Goal: Task Accomplishment & Management: Manage account settings

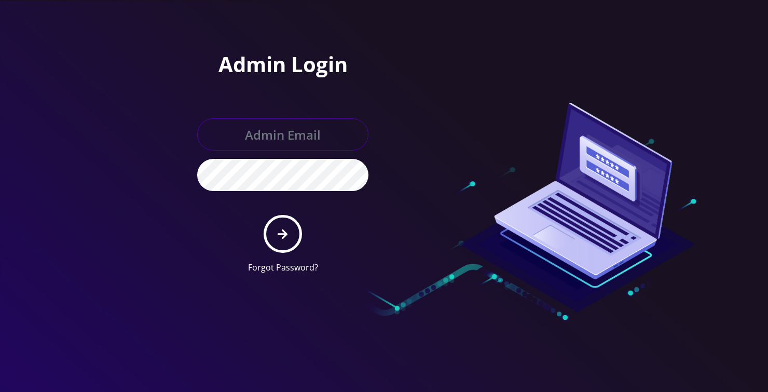
click at [306, 136] on input "text" at bounding box center [282, 134] width 171 height 32
type input "loren@teltik.com"
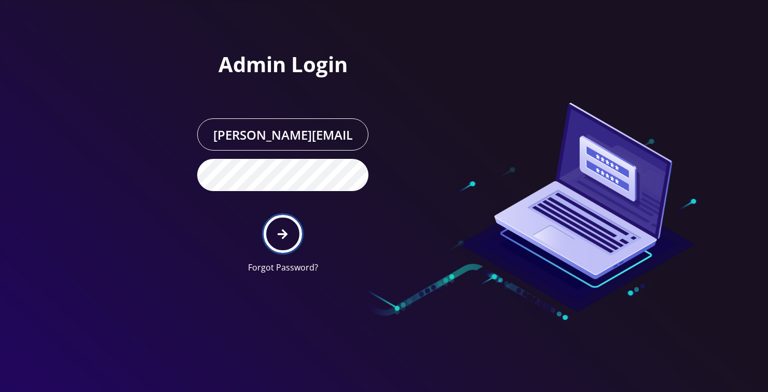
click at [264, 215] on button "submit" at bounding box center [283, 234] width 38 height 38
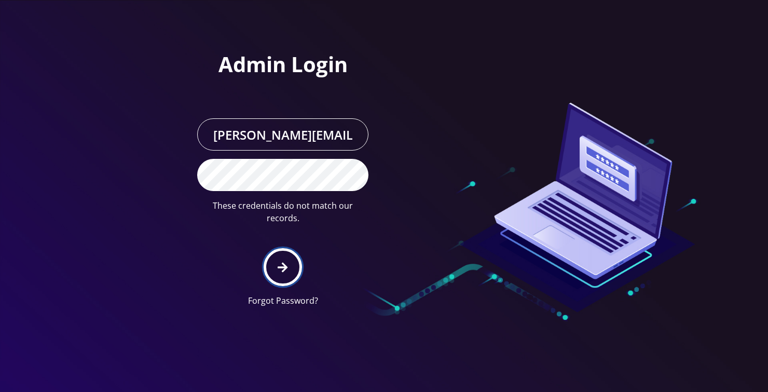
click at [264, 248] on button "submit" at bounding box center [283, 267] width 38 height 38
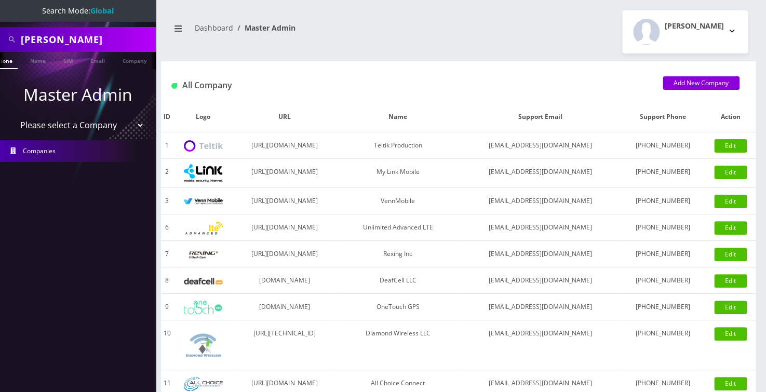
scroll to position [0, 16]
click at [83, 36] on input "rachelli" at bounding box center [87, 40] width 132 height 20
type input "[PERSON_NAME]"
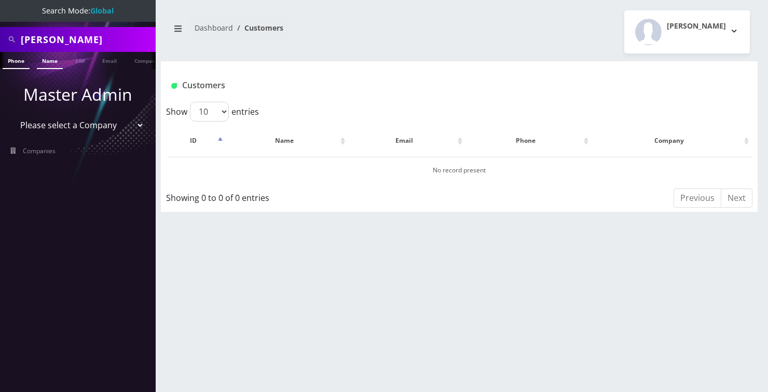
click at [51, 58] on link "Name" at bounding box center [50, 60] width 26 height 17
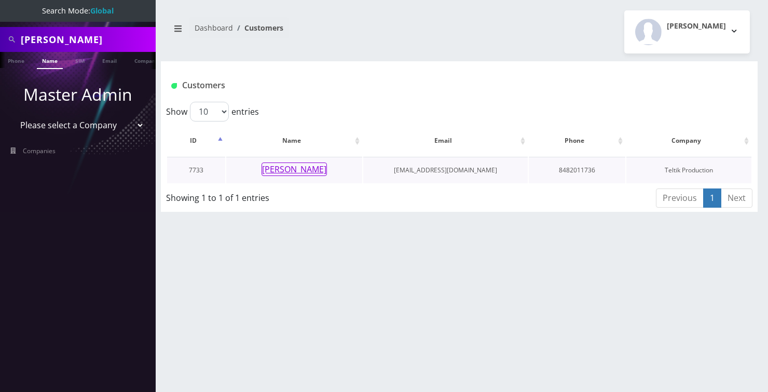
click at [301, 172] on button "[PERSON_NAME]" at bounding box center [294, 168] width 65 height 13
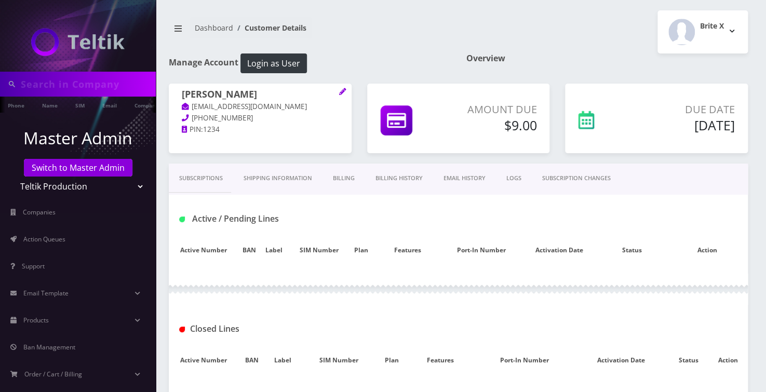
type input "[PERSON_NAME]"
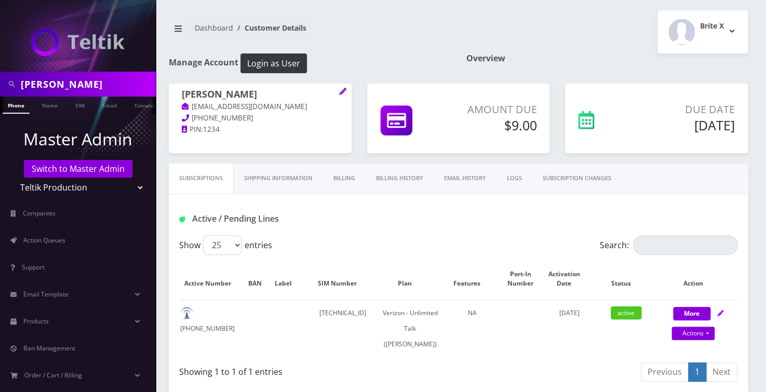
click at [337, 175] on link "Billing" at bounding box center [344, 179] width 43 height 30
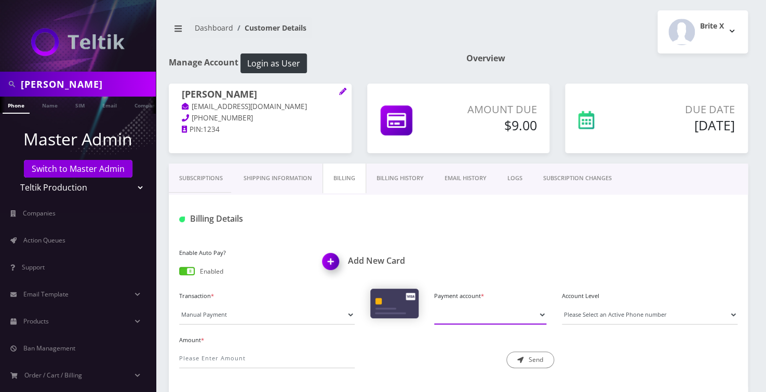
click at [462, 312] on select "Payment account *" at bounding box center [490, 315] width 112 height 20
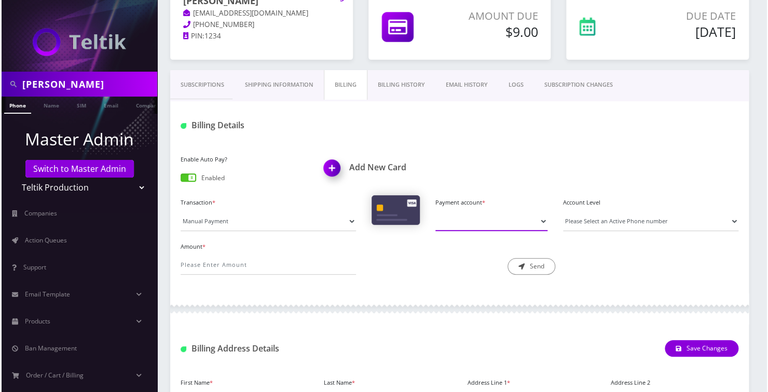
scroll to position [94, 0]
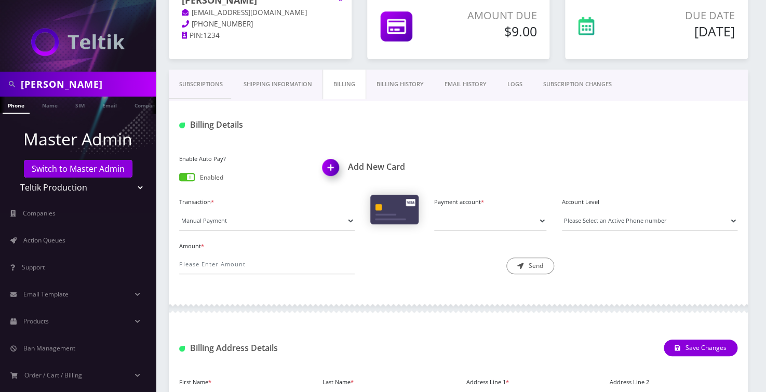
click at [326, 167] on img at bounding box center [332, 171] width 31 height 31
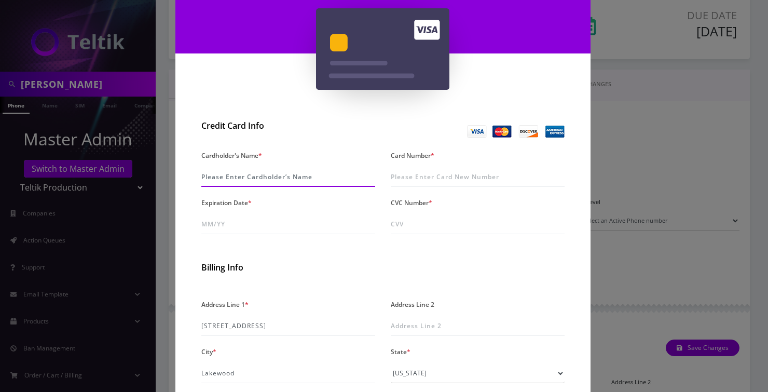
click at [245, 176] on input "Cardholder's Name *" at bounding box center [288, 177] width 174 height 20
type input "[PERSON_NAME]"
click at [408, 178] on input "Card Number *" at bounding box center [478, 177] width 174 height 20
paste input "5129 9259 5413 3990"
type input "5129 9259 5413 3990"
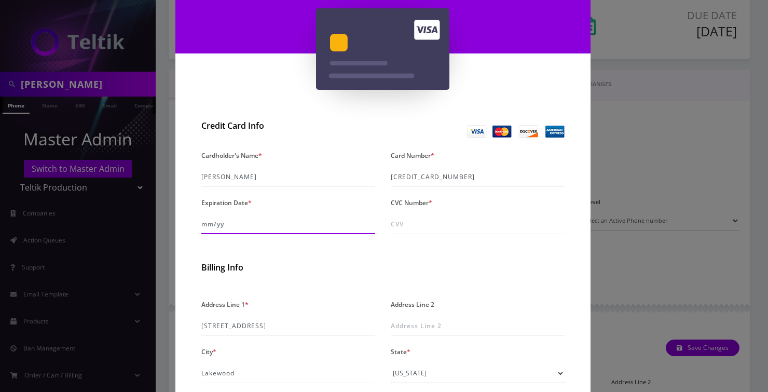
click at [214, 228] on input "Expiration Date *" at bounding box center [288, 224] width 174 height 20
type input "06/28"
type input "634"
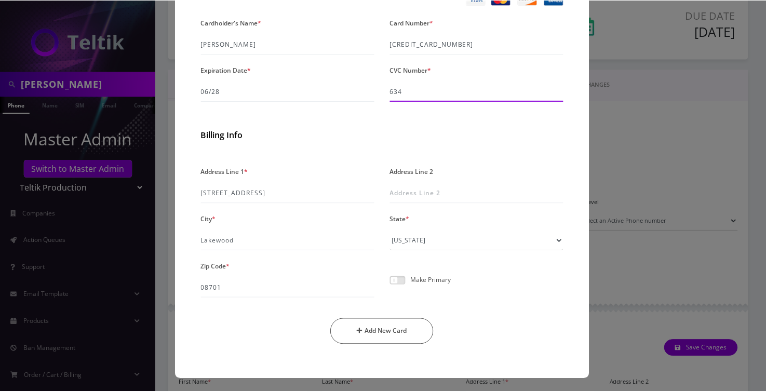
scroll to position [227, 0]
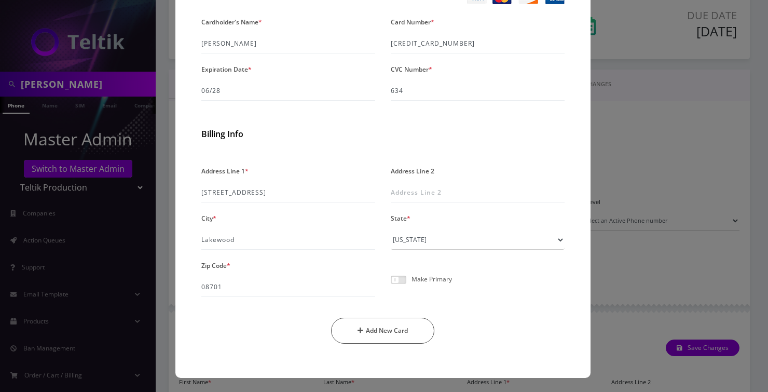
click at [396, 279] on span at bounding box center [399, 280] width 16 height 8
click at [391, 286] on input "checkbox" at bounding box center [391, 286] width 0 height 0
click at [365, 330] on button "Add New Card" at bounding box center [382, 331] width 103 height 26
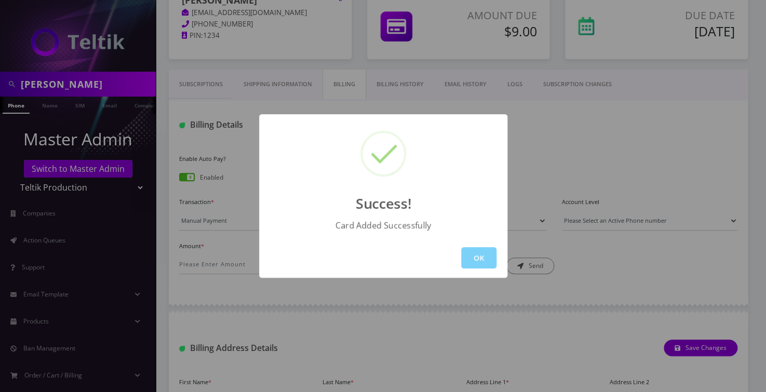
click at [473, 252] on button "OK" at bounding box center [478, 257] width 35 height 21
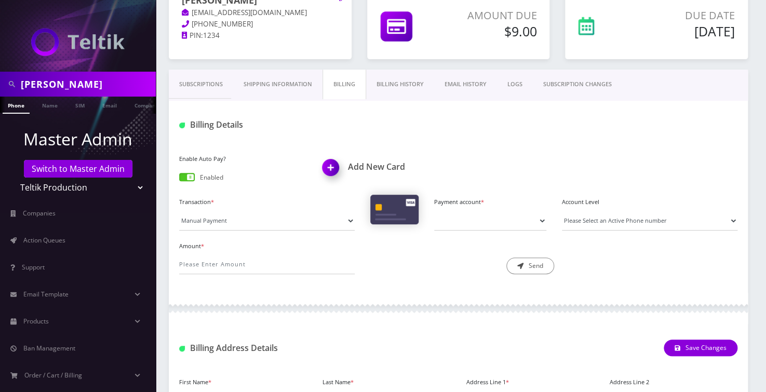
click at [206, 83] on link "Subscriptions" at bounding box center [201, 85] width 64 height 30
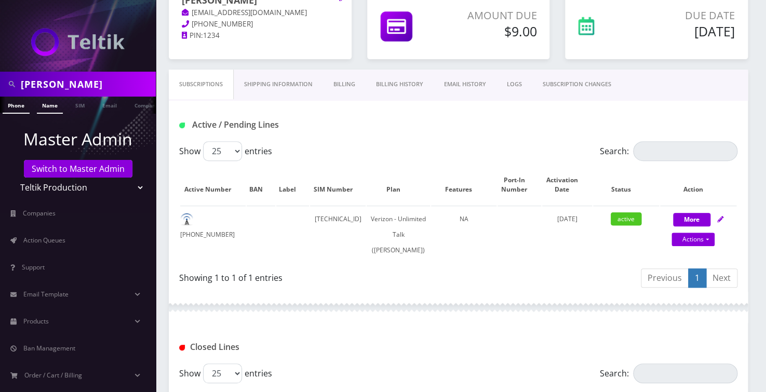
click at [46, 110] on link "Name" at bounding box center [50, 105] width 26 height 17
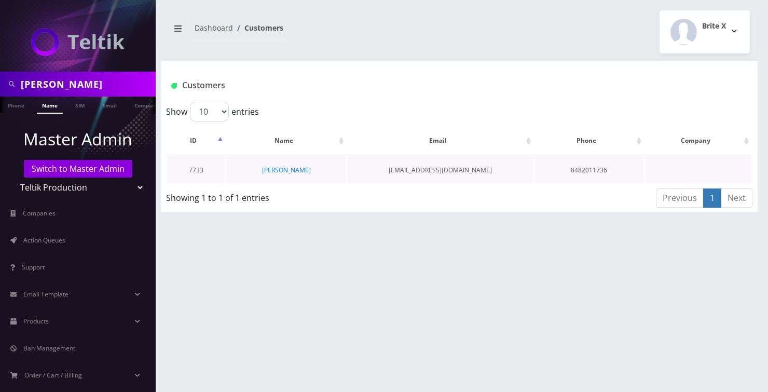
click at [291, 175] on td "[PERSON_NAME]" at bounding box center [286, 170] width 120 height 26
click at [290, 169] on link "[PERSON_NAME]" at bounding box center [286, 170] width 49 height 9
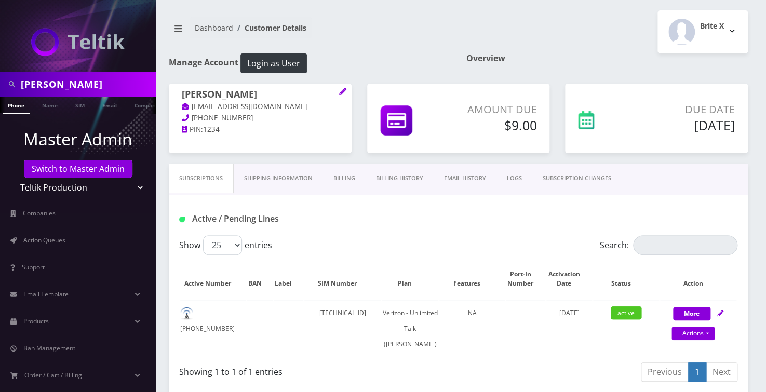
click at [338, 179] on link "Billing" at bounding box center [344, 179] width 43 height 30
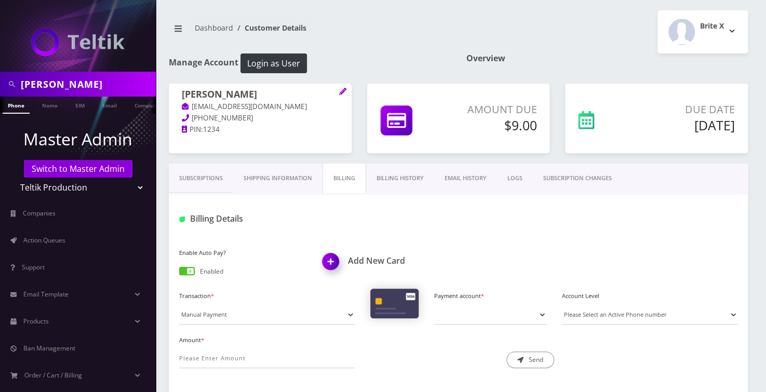
click at [463, 326] on div "Transaction * Manual Payment Custom Charge Manual Credit Custom Invoice Payment…" at bounding box center [458, 311] width 574 height 44
click at [468, 317] on select "Payment account *" at bounding box center [490, 315] width 112 height 20
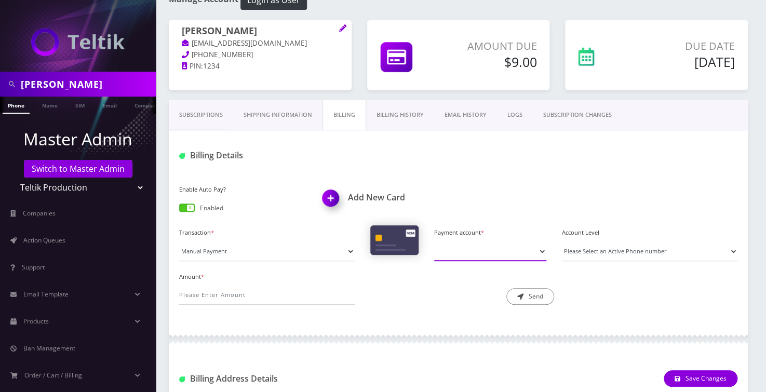
scroll to position [141, 0]
